Goal: Transaction & Acquisition: Obtain resource

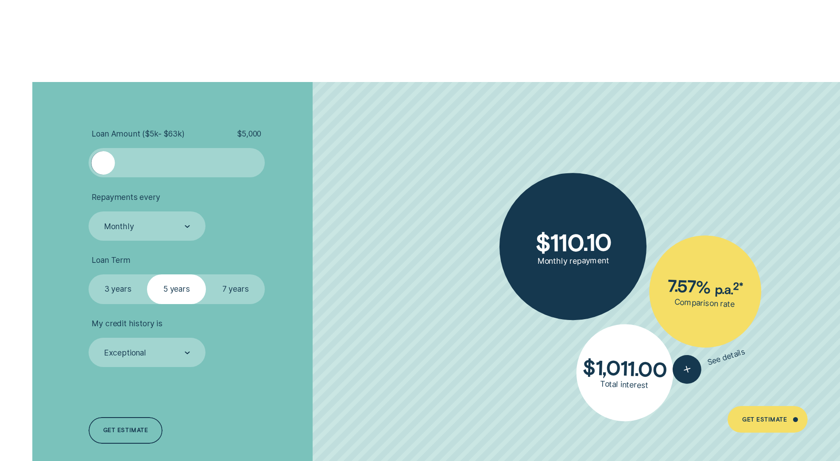
scroll to position [2038, 0]
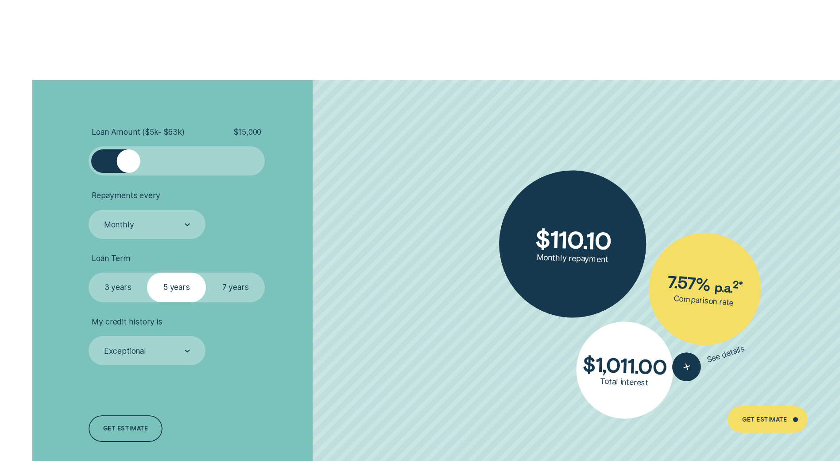
drag, startPoint x: 121, startPoint y: 168, endPoint x: 129, endPoint y: 168, distance: 7.5
click at [129, 168] on div at bounding box center [176, 160] width 147 height 23
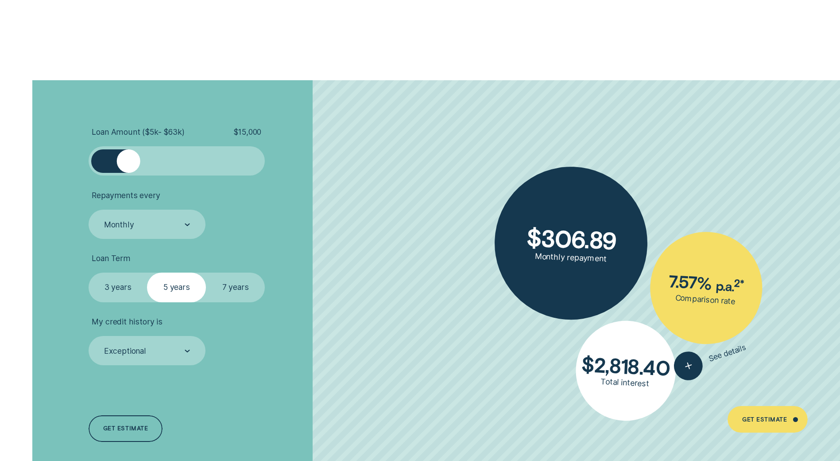
click at [219, 283] on label "7 years" at bounding box center [235, 286] width 59 height 29
click at [206, 272] on input "7 years" at bounding box center [206, 272] width 0 height 0
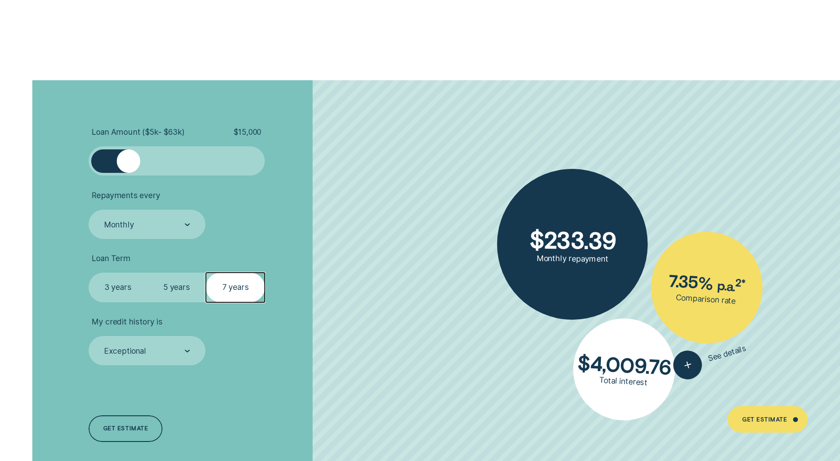
click at [191, 286] on label "5 years" at bounding box center [176, 286] width 59 height 29
click at [147, 272] on input "5 years" at bounding box center [147, 272] width 0 height 0
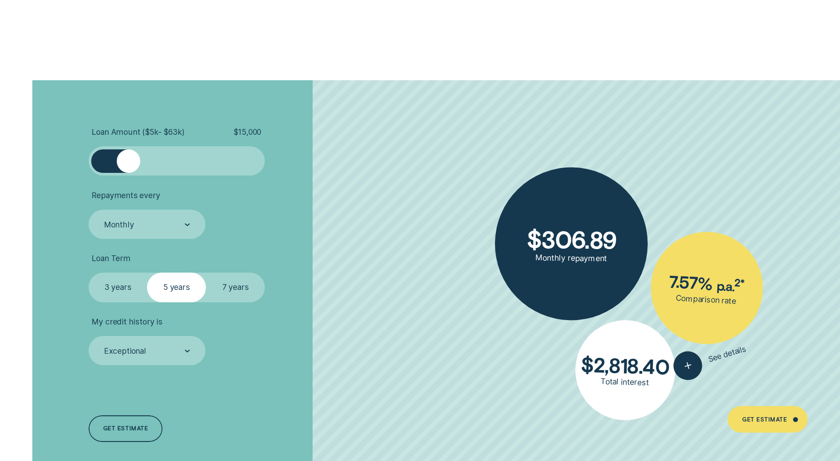
click at [129, 284] on label "3 years" at bounding box center [118, 286] width 59 height 29
click at [89, 272] on input "3 years" at bounding box center [89, 272] width 0 height 0
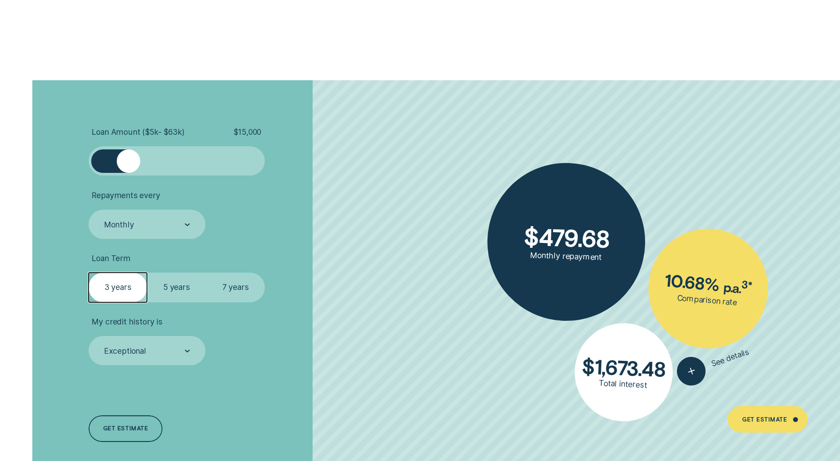
click at [221, 286] on label "7 years" at bounding box center [235, 286] width 59 height 29
click at [206, 272] on input "7 years" at bounding box center [206, 272] width 0 height 0
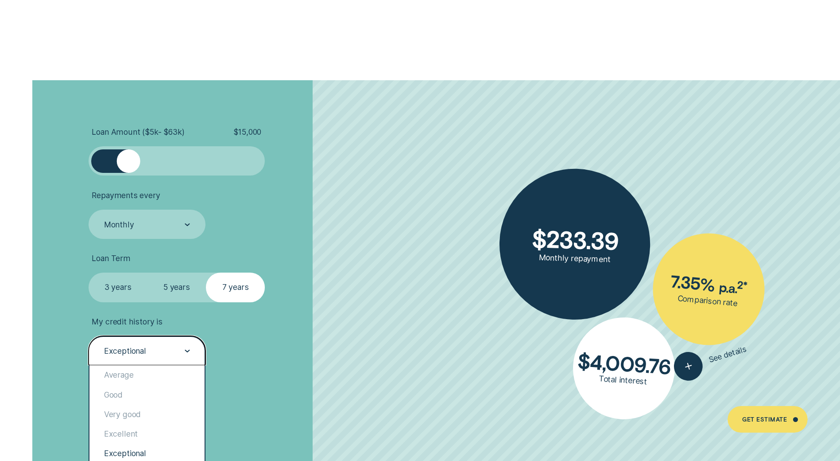
click at [180, 346] on div "Exceptional" at bounding box center [146, 351] width 87 height 11
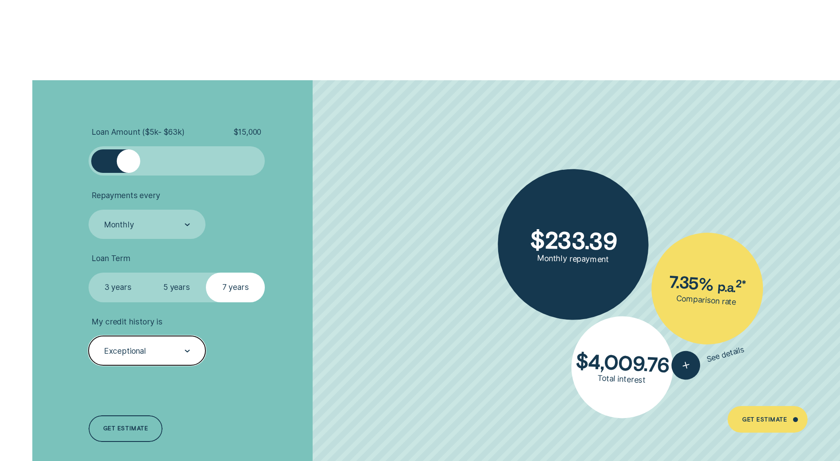
click at [181, 346] on div "Exceptional" at bounding box center [146, 351] width 87 height 11
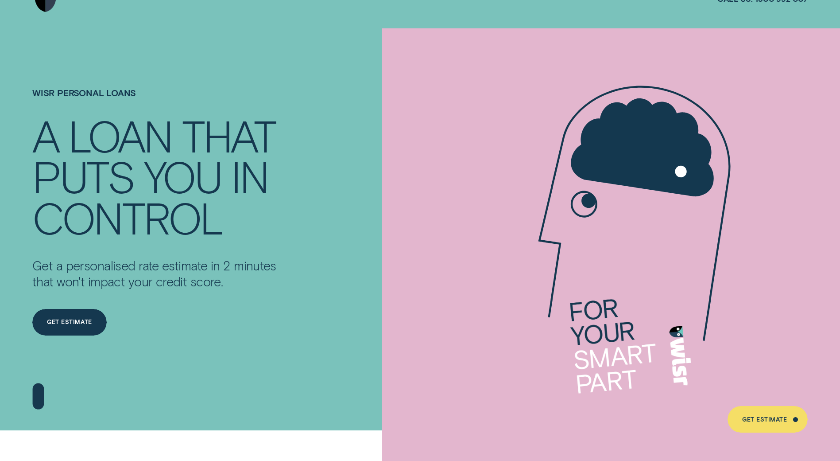
scroll to position [0, 0]
